Goal: Task Accomplishment & Management: Complete application form

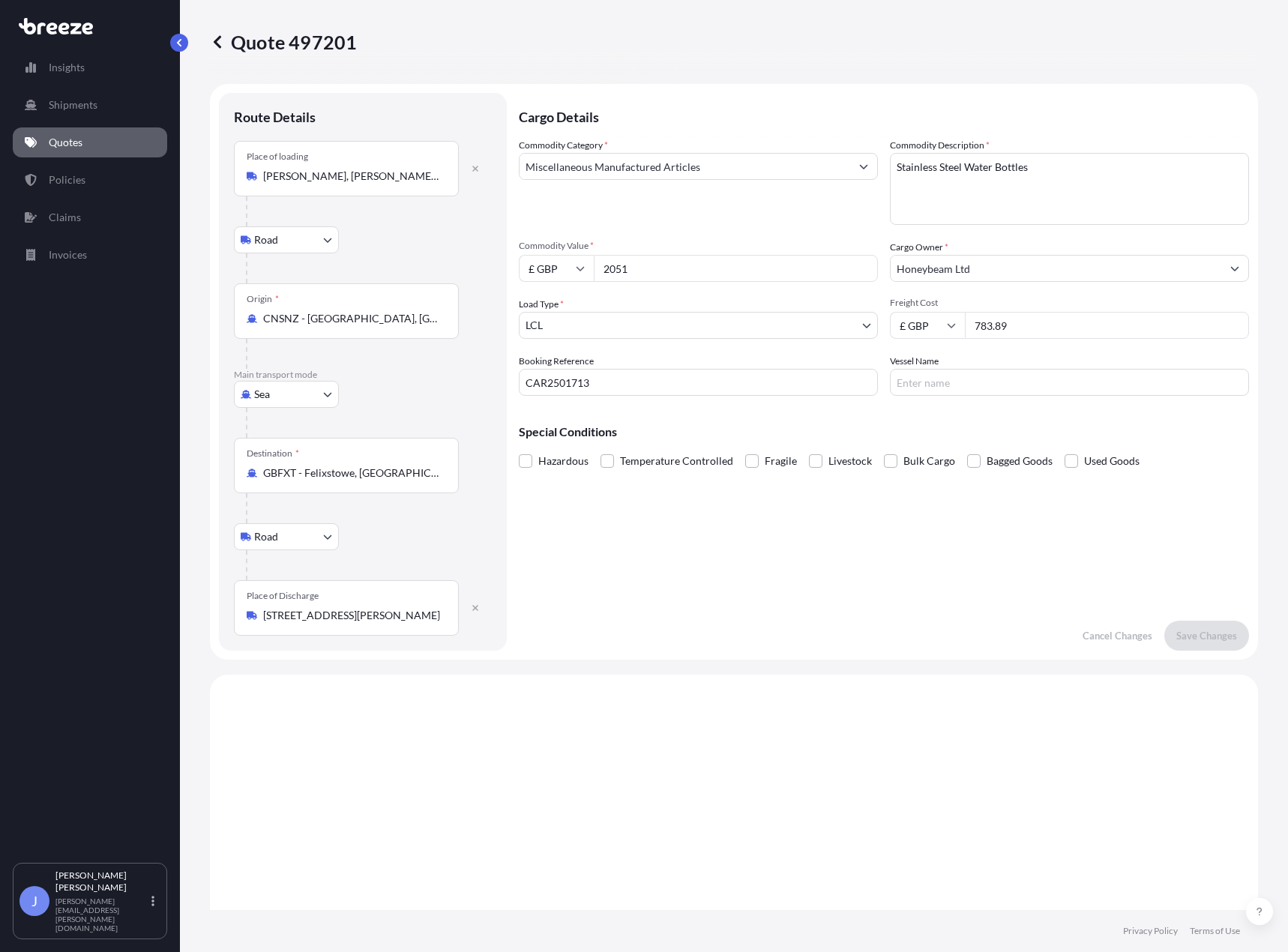
select select "Road"
select select "Sea"
select select "Road"
select select "1"
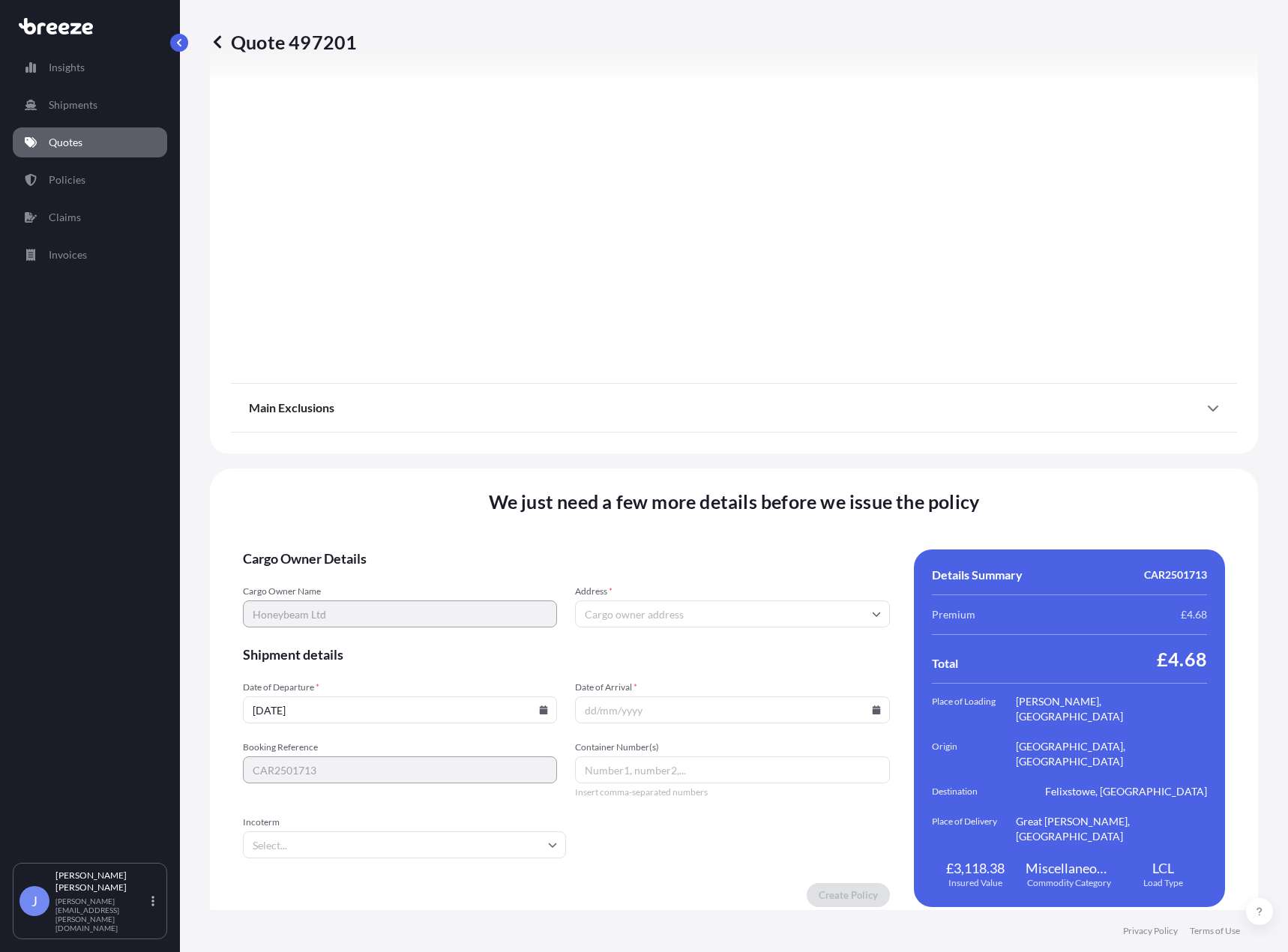
scroll to position [1709, 0]
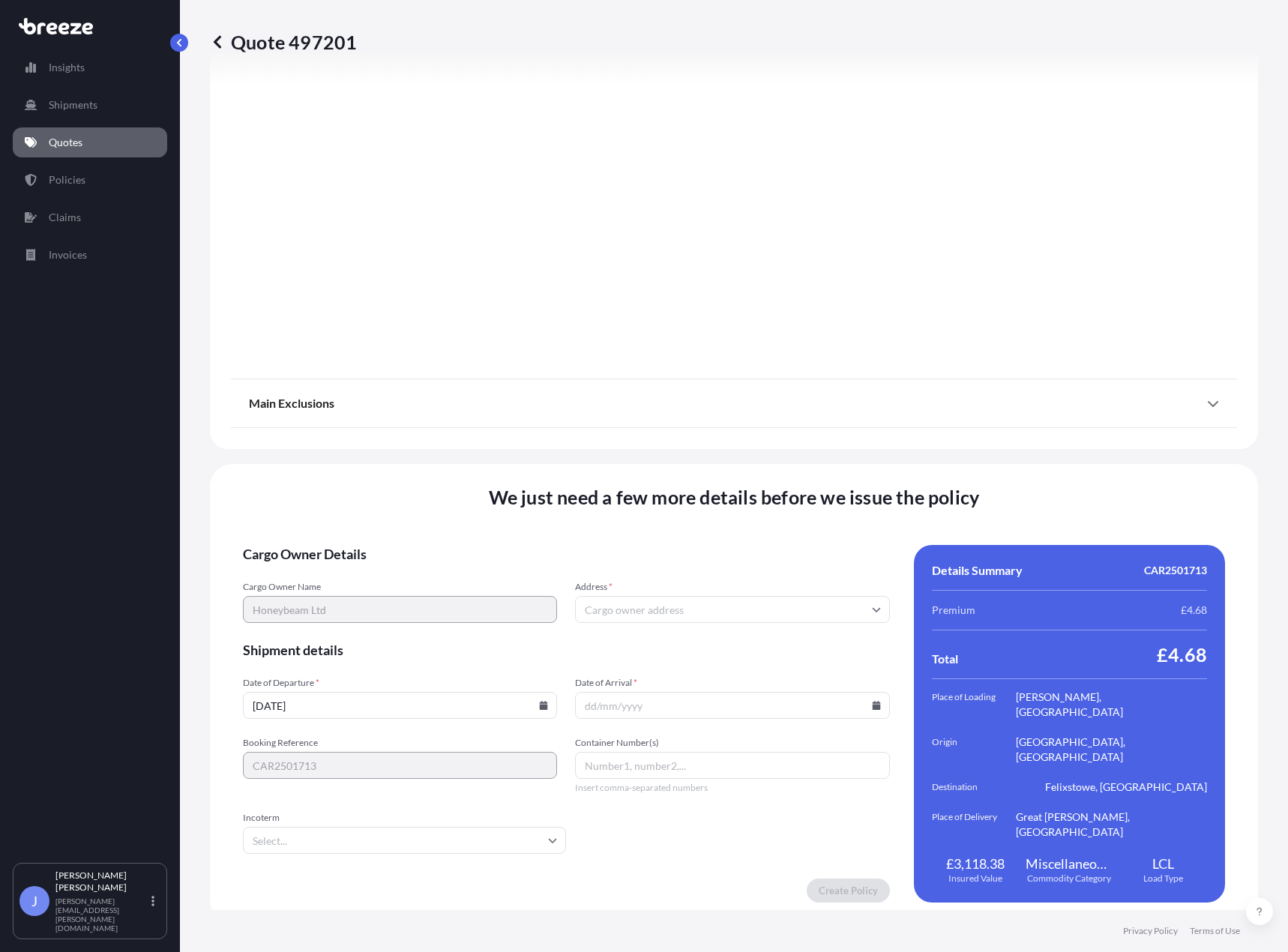
click at [609, 596] on input "Address *" at bounding box center [732, 610] width 314 height 27
drag, startPoint x: 734, startPoint y: 566, endPoint x: 726, endPoint y: 583, distance: 18.8
click at [734, 566] on form "Cargo Owner Details Cargo Owner Name Honeybeam Ltd Address * Shipment details D…" at bounding box center [566, 723] width 647 height 357
click at [697, 603] on input "Address *" at bounding box center [732, 610] width 314 height 27
paste input "11 [GEOGRAPHIC_DATA], [GEOGRAPHIC_DATA][PERSON_NAME]"
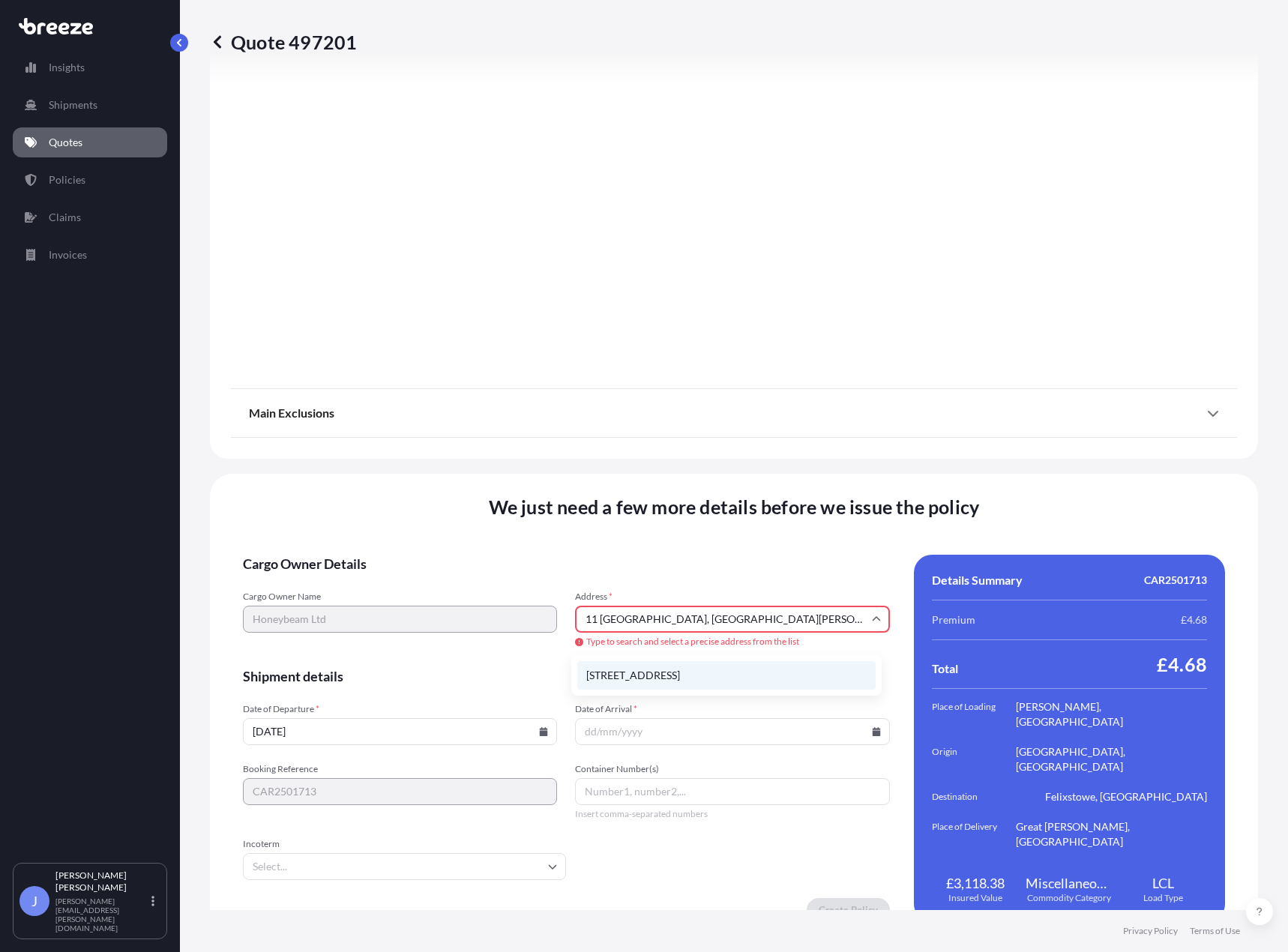
click at [699, 681] on li "[STREET_ADDRESS]" at bounding box center [726, 676] width 298 height 28
type input "[STREET_ADDRESS][PERSON_NAME]"
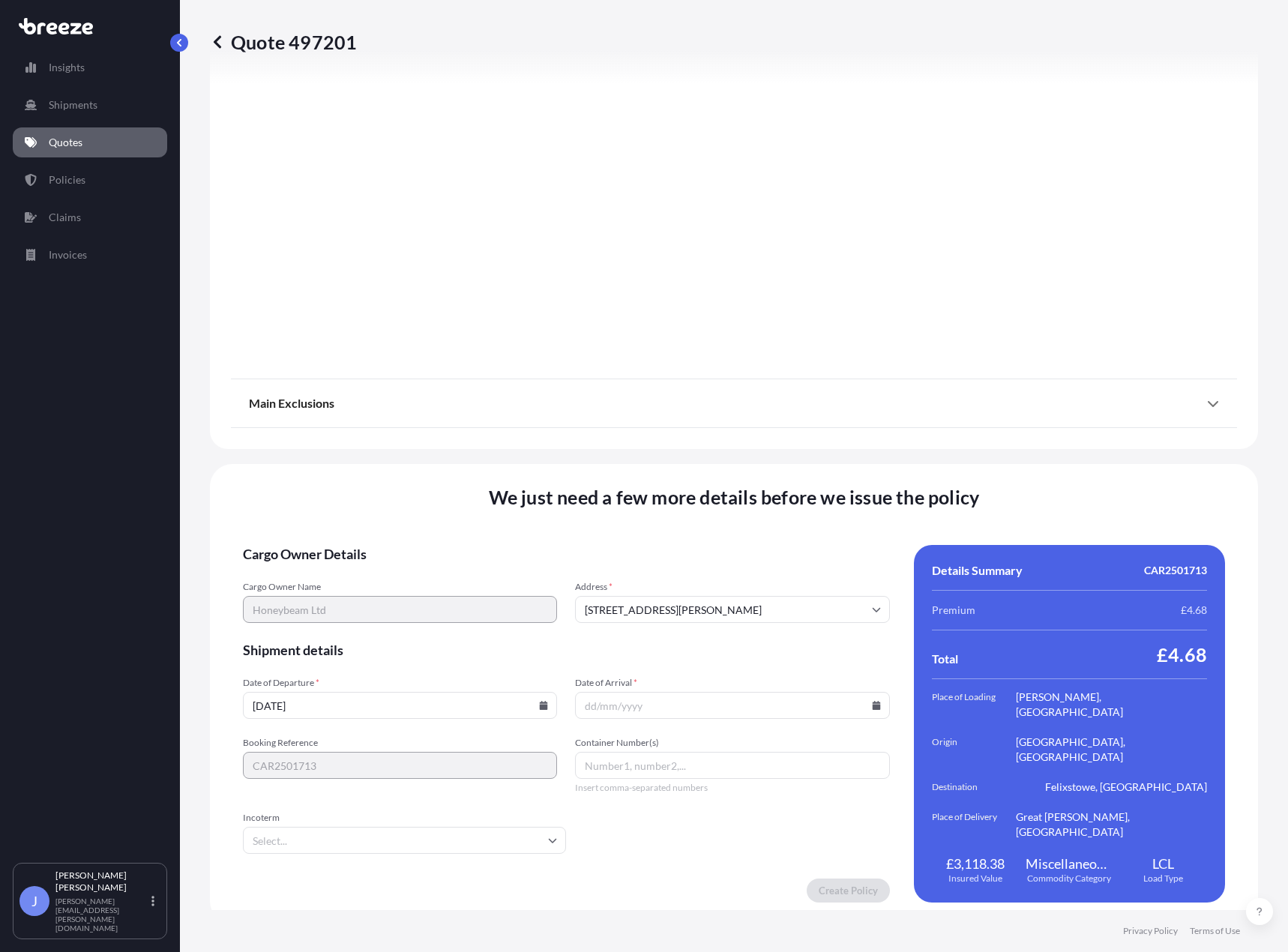
click at [436, 708] on input "[DATE]" at bounding box center [400, 705] width 314 height 27
